Goal: Check status: Check status

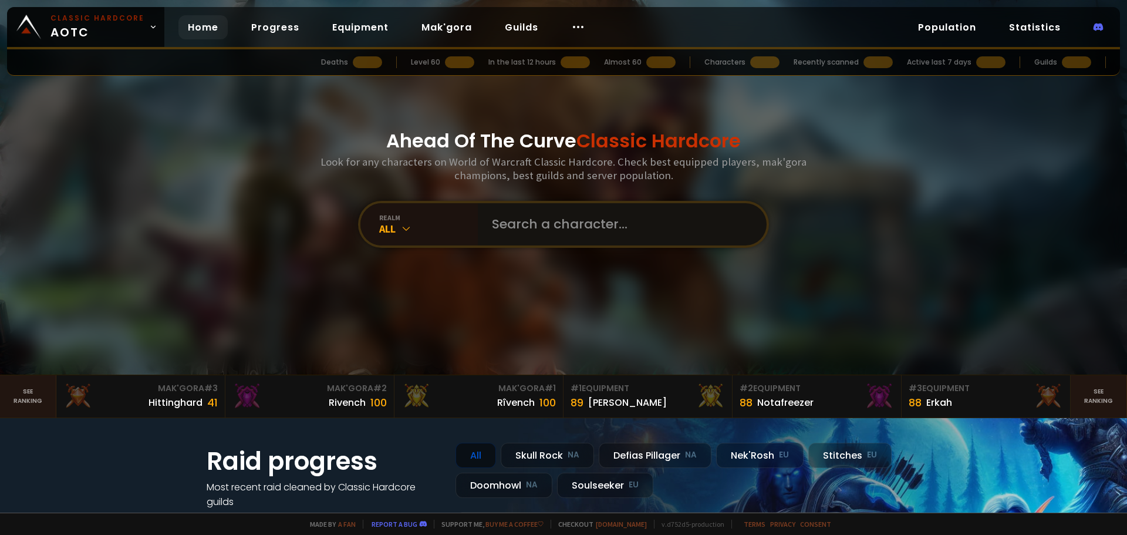
click at [551, 228] on input "text" at bounding box center [619, 224] width 268 height 42
paste input "Pufu"
type input "Pufu"
click at [528, 223] on input "text" at bounding box center [619, 224] width 268 height 42
paste input "Pufu"
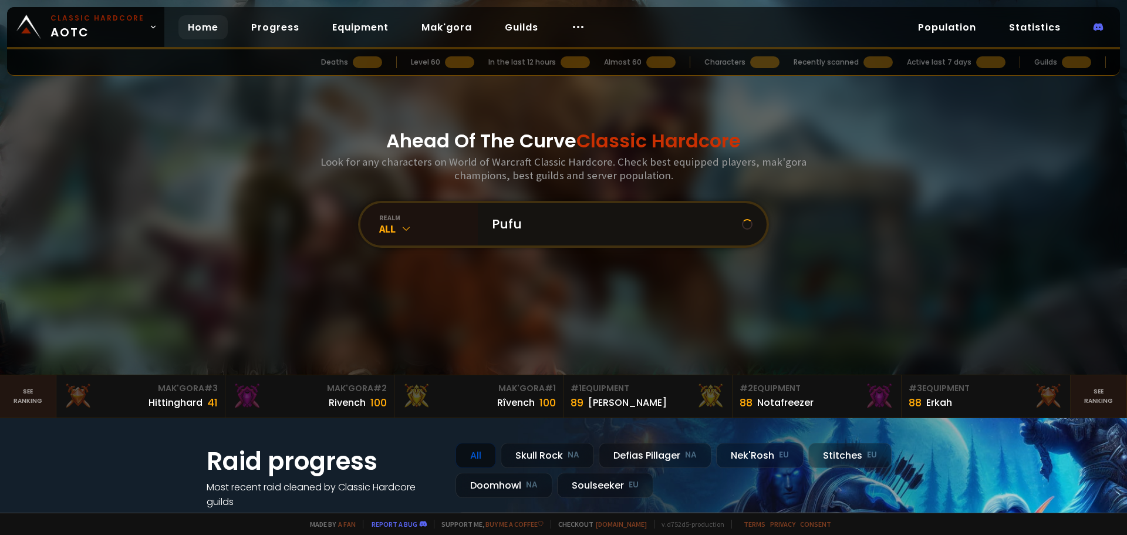
type input "Pufu"
click at [409, 229] on div "All" at bounding box center [428, 229] width 99 height 14
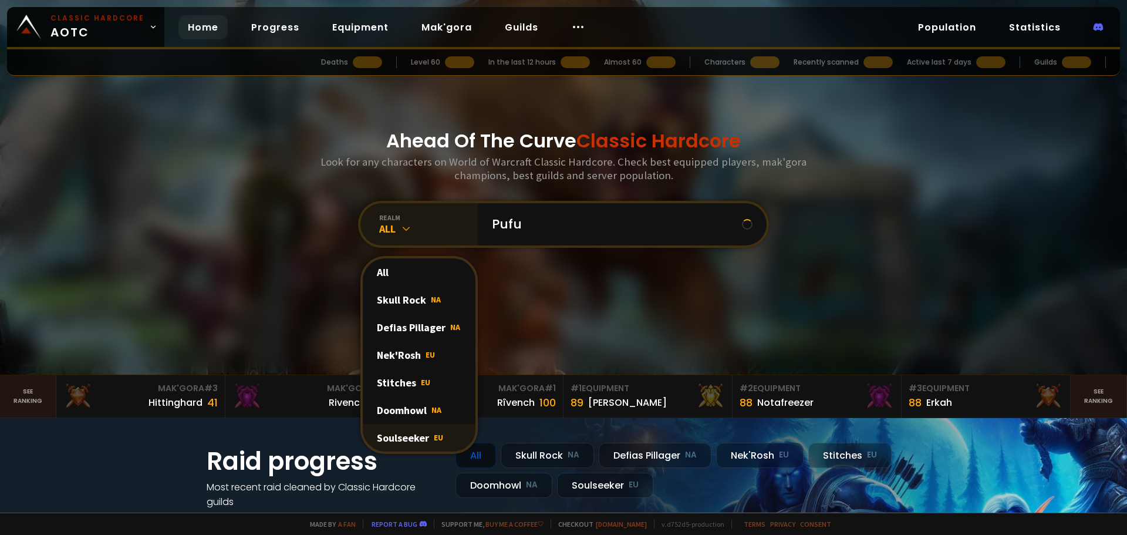
click at [425, 440] on div "Soulseeker EU" at bounding box center [419, 438] width 113 height 28
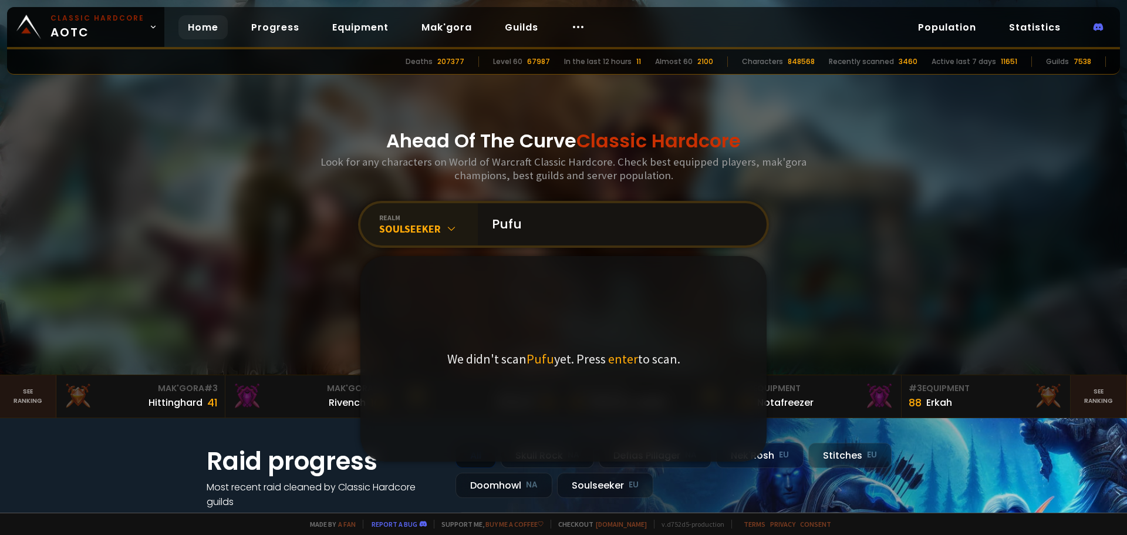
click at [577, 220] on input "Pufu" at bounding box center [619, 224] width 268 height 42
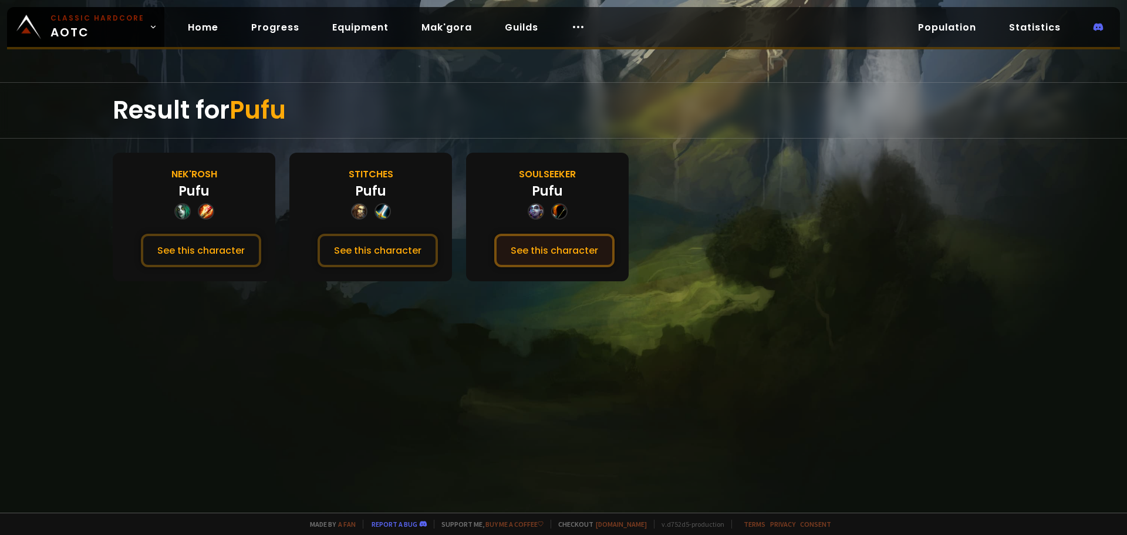
click at [566, 261] on button "See this character" at bounding box center [554, 250] width 120 height 33
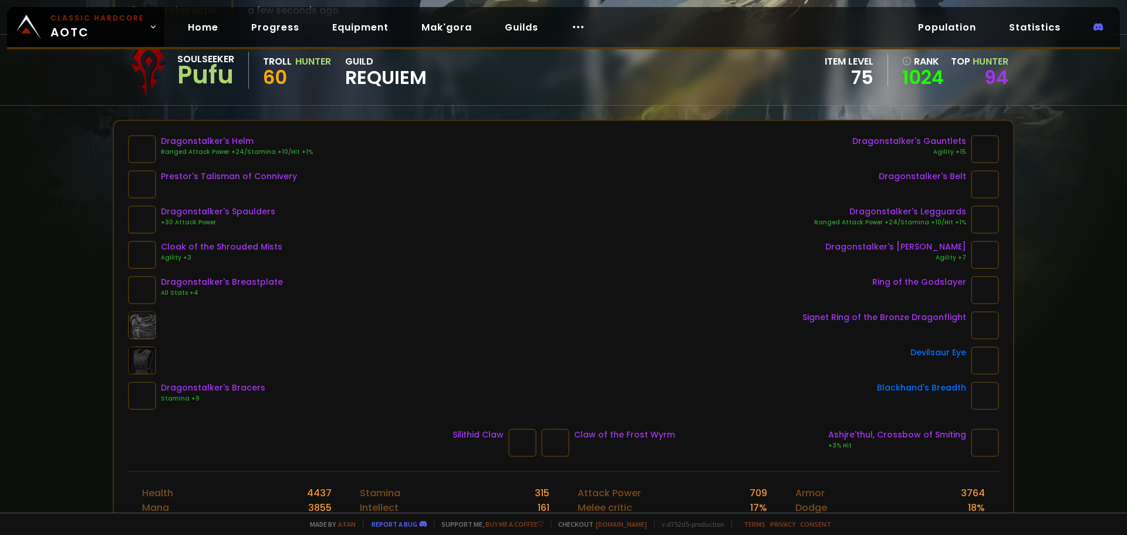
scroll to position [59, 0]
